Goal: Find contact information: Find contact information

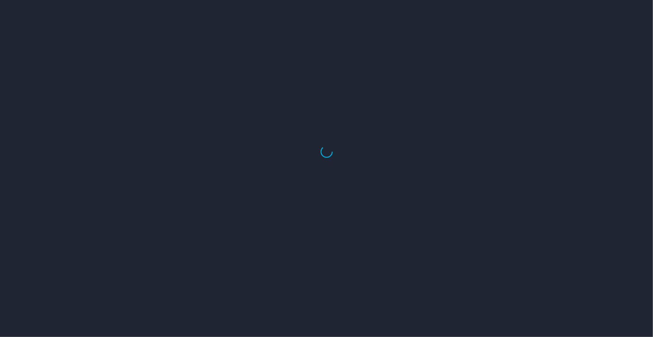
select select "US"
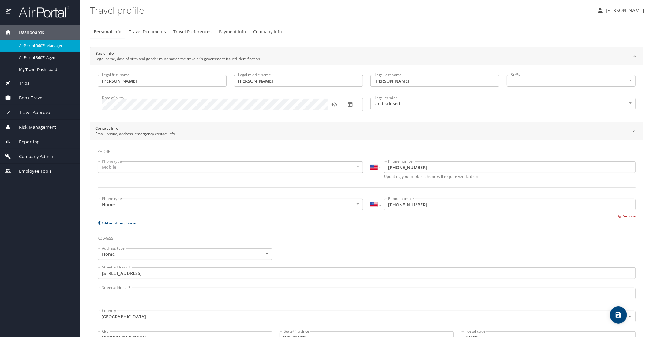
click at [46, 46] on span "AirPortal 360™ Manager" at bounding box center [46, 46] width 54 height 6
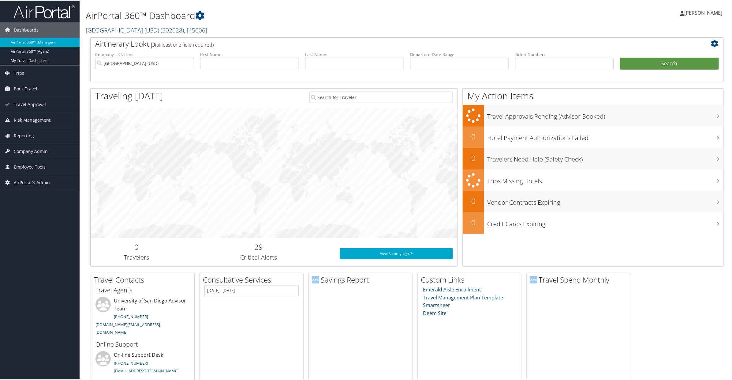
click at [135, 29] on link "[GEOGRAPHIC_DATA] (USD) ( 302028 ) , [ 45606 ]" at bounding box center [147, 29] width 122 height 8
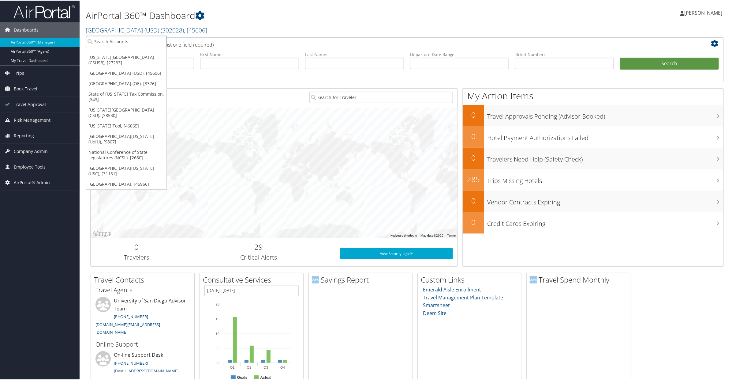
click at [122, 39] on input "search" at bounding box center [126, 40] width 81 height 11
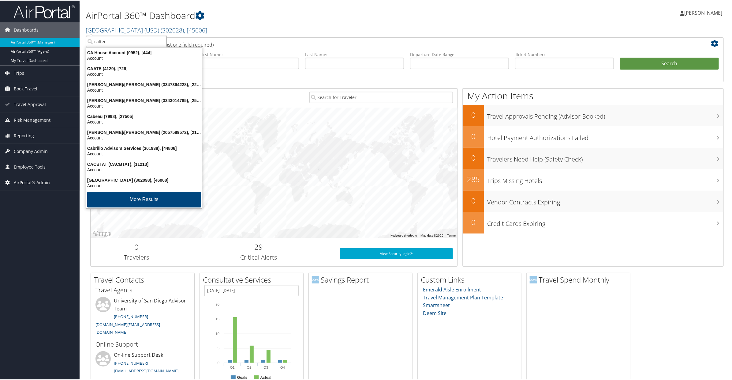
type input "caltech"
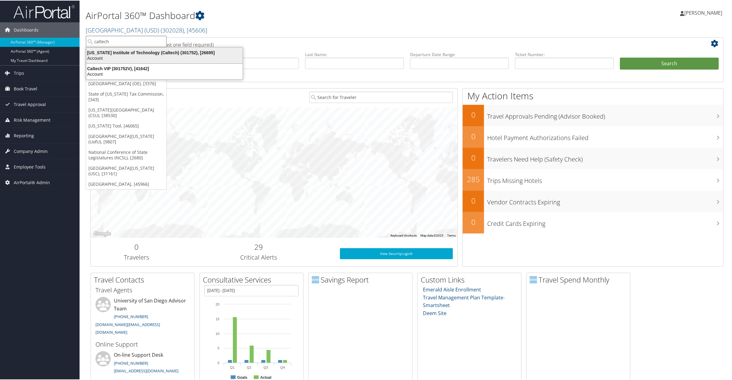
click at [118, 52] on div "[US_STATE] Institute of Technology (Caltech) (301752), [26695]" at bounding box center [165, 52] width 164 height 6
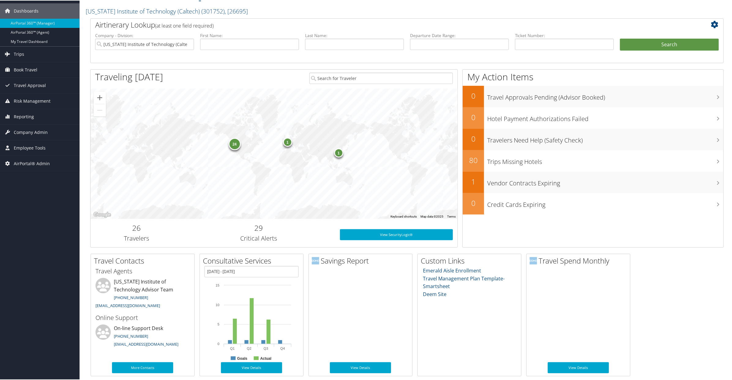
scroll to position [12, 0]
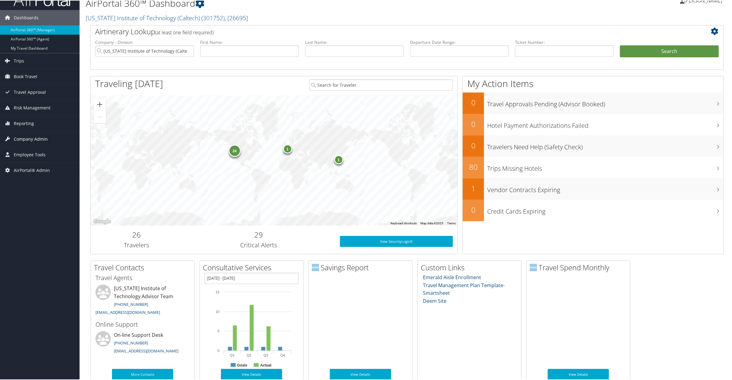
click at [28, 138] on span "Company Admin" at bounding box center [31, 138] width 34 height 15
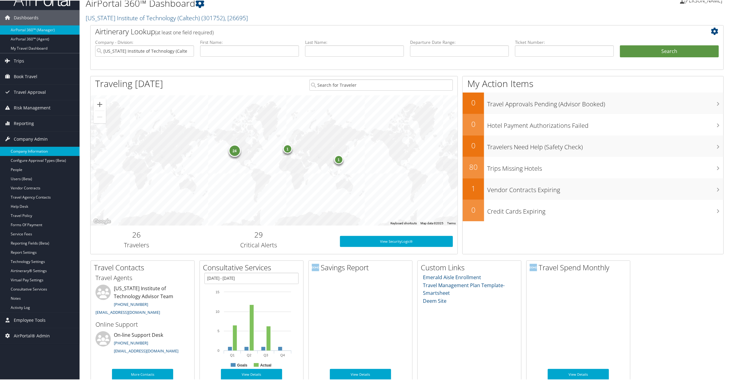
click at [26, 149] on link "Company Information" at bounding box center [40, 150] width 80 height 9
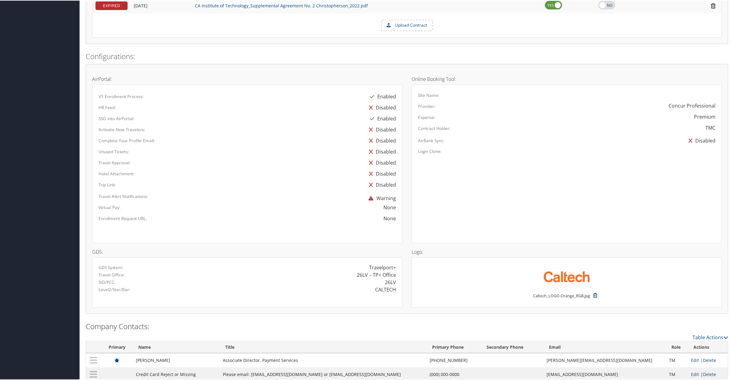
scroll to position [365, 0]
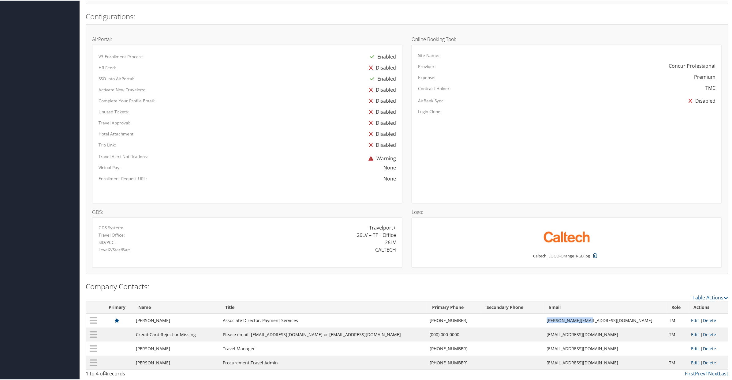
drag, startPoint x: 618, startPoint y: 320, endPoint x: 577, endPoint y: 322, distance: 41.0
click at [577, 322] on td "muriel@caltech.edu" at bounding box center [605, 320] width 122 height 14
copy td "muriel@caltech.edu"
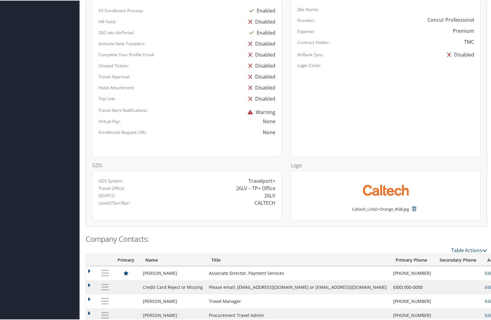
scroll to position [422, 0]
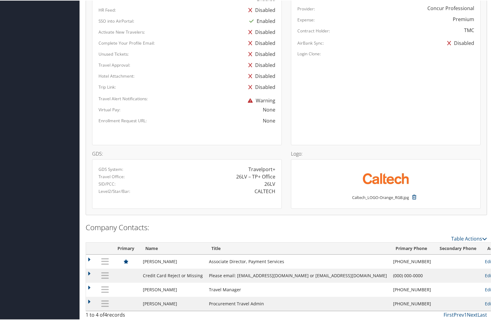
click at [390, 258] on td "(626) 395-6273" at bounding box center [412, 261] width 44 height 14
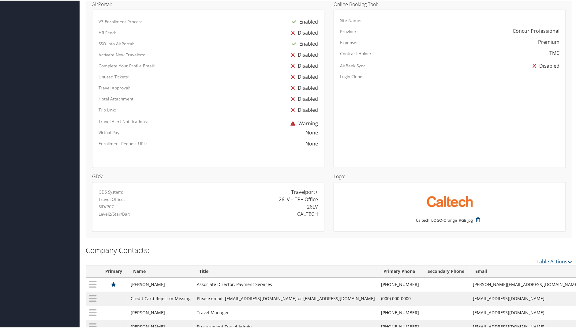
scroll to position [414, 0]
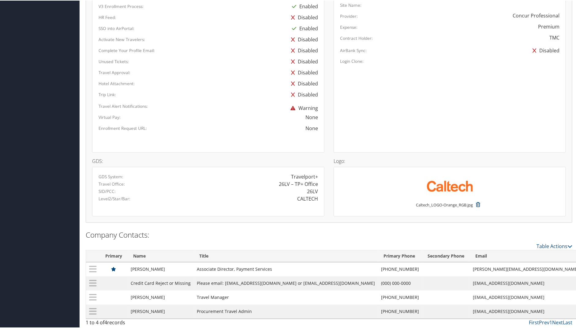
drag, startPoint x: 497, startPoint y: 267, endPoint x: 451, endPoint y: 268, distance: 46.6
click at [470, 268] on td "muriel@caltech.edu" at bounding box center [526, 269] width 112 height 14
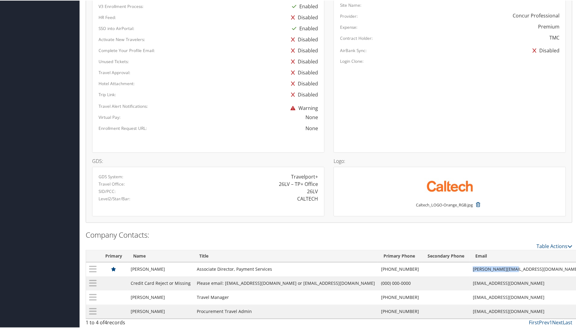
copy td "muriel@caltech.edu"
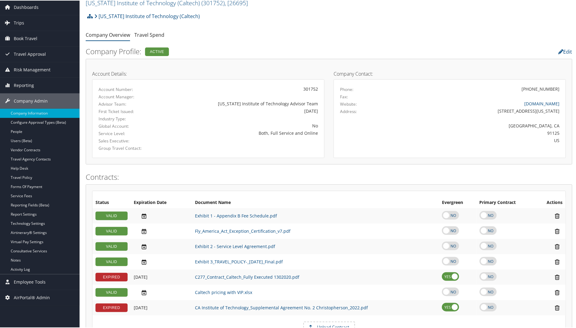
scroll to position [0, 0]
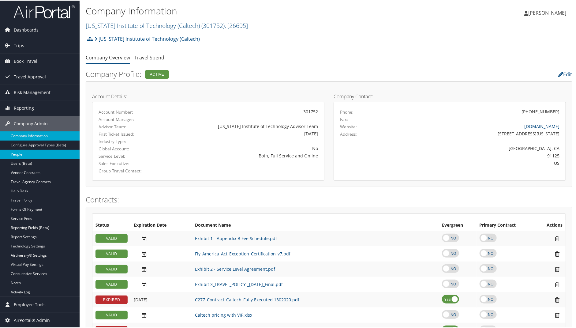
click at [20, 152] on link "People" at bounding box center [40, 153] width 80 height 9
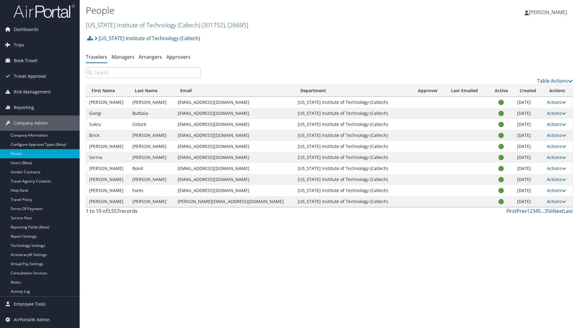
click at [102, 73] on input "search" at bounding box center [143, 72] width 115 height 11
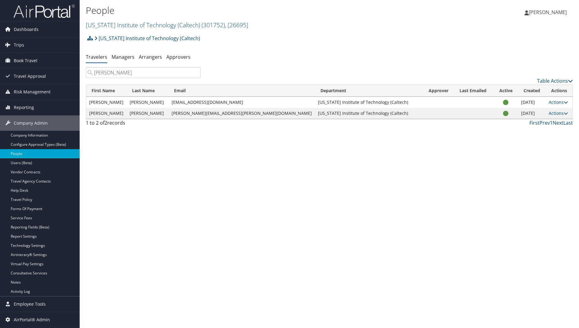
type input "silvia"
drag, startPoint x: 232, startPoint y: 102, endPoint x: 183, endPoint y: 100, distance: 49.3
click at [183, 100] on td "szhang5@caltech.edu" at bounding box center [241, 102] width 146 height 11
copy td "szhang5@caltech.edu"
click at [107, 24] on link "California Institute of Technology (Caltech) ( 301752 ) , [ 26695 ]" at bounding box center [167, 25] width 162 height 8
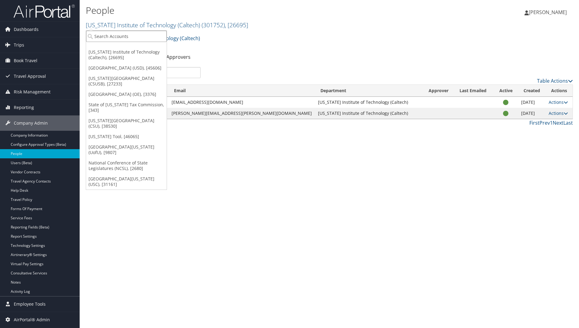
click at [107, 35] on input "search" at bounding box center [126, 36] width 81 height 11
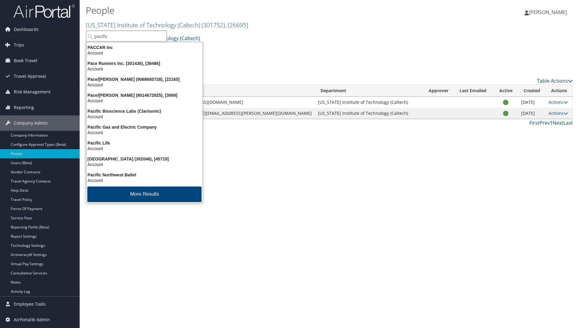
type input "pacific l"
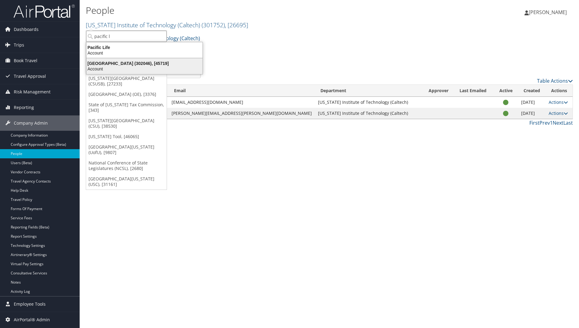
click at [125, 62] on div "Pacific Lutheran University (302046), [45719]" at bounding box center [144, 64] width 123 height 6
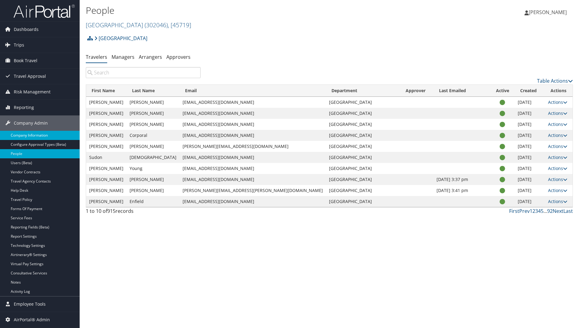
click at [31, 133] on link "Company Information" at bounding box center [40, 135] width 80 height 9
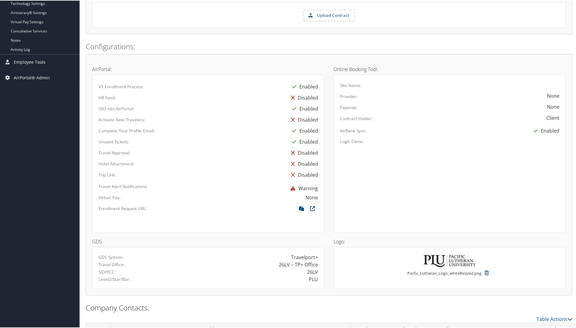
scroll to position [314, 0]
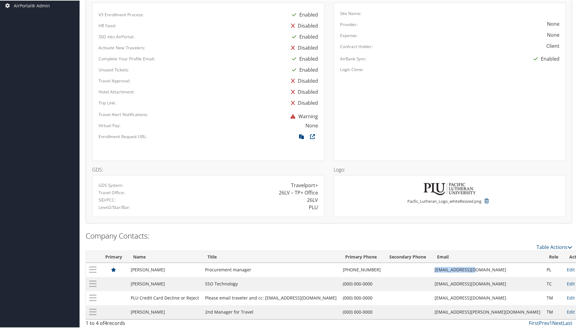
drag, startPoint x: 456, startPoint y: 267, endPoint x: 494, endPoint y: 269, distance: 38.0
click at [494, 269] on td "kpatredis@plu.edu" at bounding box center [488, 269] width 112 height 14
copy td "kpatredis@plu.edu"
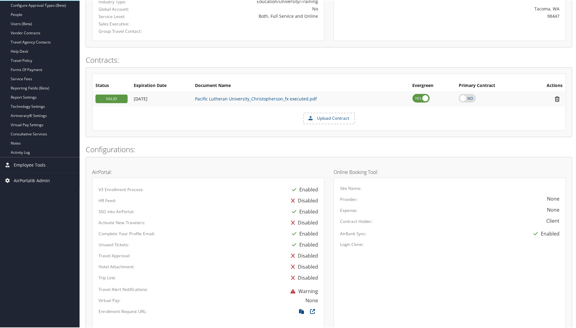
scroll to position [0, 0]
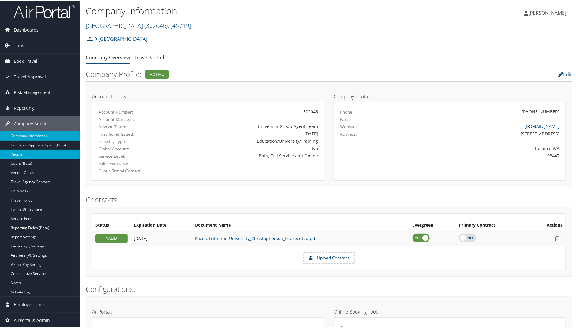
click at [19, 154] on link "People" at bounding box center [40, 153] width 80 height 9
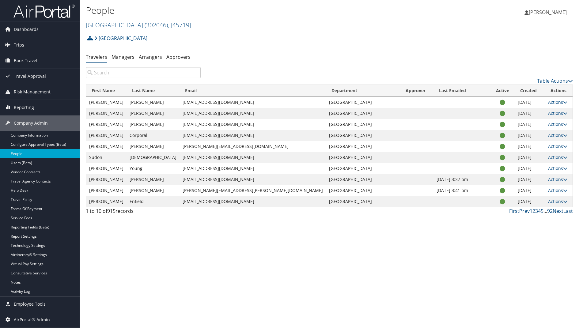
click at [110, 75] on input "search" at bounding box center [143, 72] width 115 height 11
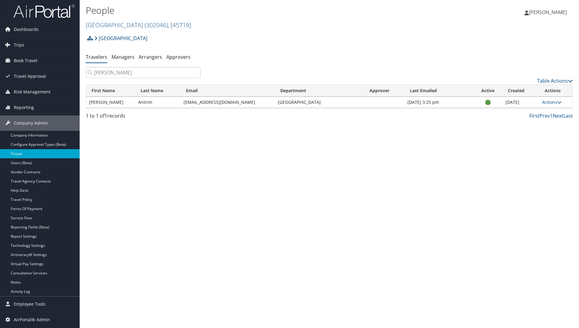
type input "[PERSON_NAME]"
drag, startPoint x: 225, startPoint y: 103, endPoint x: 181, endPoint y: 103, distance: 44.1
click at [181, 103] on td "[EMAIL_ADDRESS][DOMAIN_NAME]" at bounding box center [227, 102] width 94 height 11
copy td "[EMAIL_ADDRESS][DOMAIN_NAME]"
click at [107, 22] on link "[GEOGRAPHIC_DATA] ( 302046 ) , [ 45719 ]" at bounding box center [138, 25] width 105 height 8
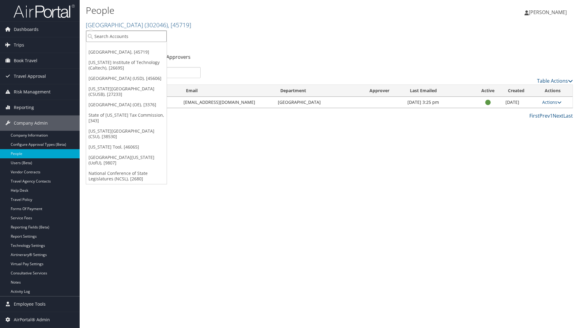
click at [106, 38] on input "search" at bounding box center [126, 36] width 81 height 11
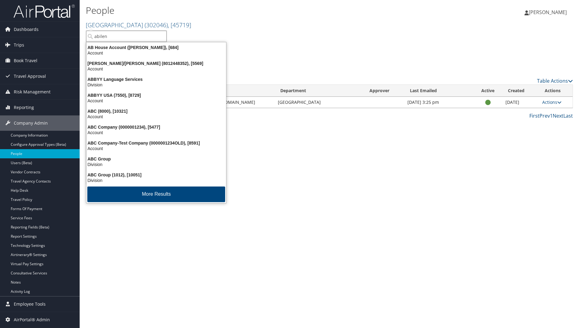
type input "abilene"
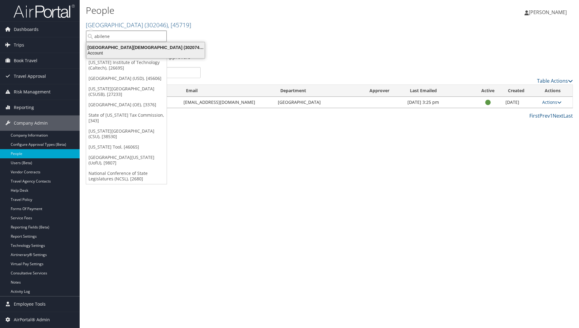
click at [110, 44] on div "[GEOGRAPHIC_DATA] (302074), [45966] Account" at bounding box center [145, 50] width 116 height 14
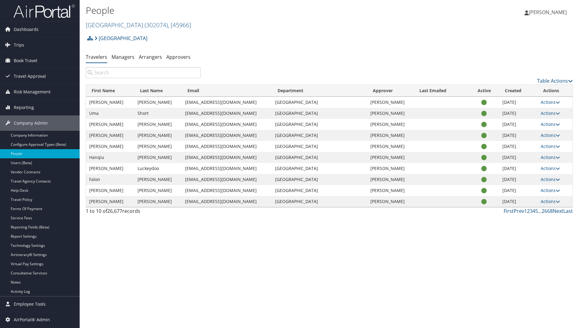
click at [114, 71] on input "search" at bounding box center [143, 72] width 115 height 11
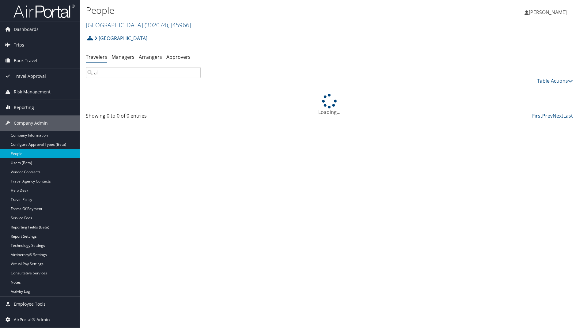
type input "a"
type input "s"
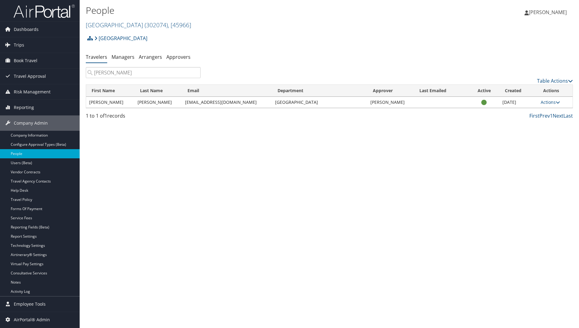
type input "dishong"
drag, startPoint x: 232, startPoint y: 103, endPoint x: 193, endPoint y: 104, distance: 39.5
click at [193, 104] on td "amd19f@acu.edu" at bounding box center [227, 102] width 90 height 11
copy td "amd19f@acu.edu"
click at [22, 131] on link "Company Information" at bounding box center [40, 135] width 80 height 9
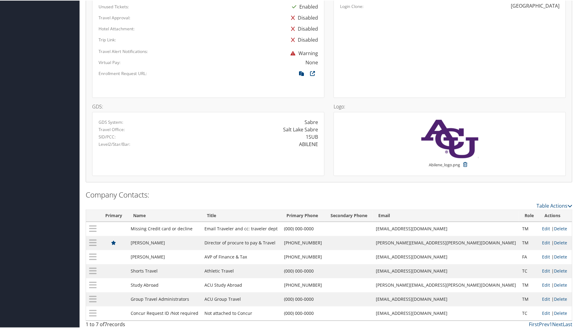
scroll to position [379, 0]
click at [491, 237] on td "[PERSON_NAME][EMAIL_ADDRESS][PERSON_NAME][DOMAIN_NAME]" at bounding box center [446, 241] width 146 height 14
click at [473, 240] on td "[PERSON_NAME][EMAIL_ADDRESS][PERSON_NAME][DOMAIN_NAME]" at bounding box center [446, 241] width 146 height 14
drag, startPoint x: 479, startPoint y: 240, endPoint x: 437, endPoint y: 241, distance: 42.9
click at [437, 241] on td "[PERSON_NAME][EMAIL_ADDRESS][PERSON_NAME][DOMAIN_NAME]" at bounding box center [446, 241] width 146 height 14
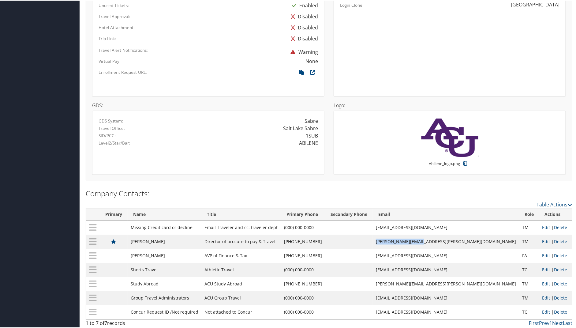
copy td "[PERSON_NAME][EMAIL_ADDRESS][PERSON_NAME][DOMAIN_NAME]"
